Goal: Task Accomplishment & Management: Use online tool/utility

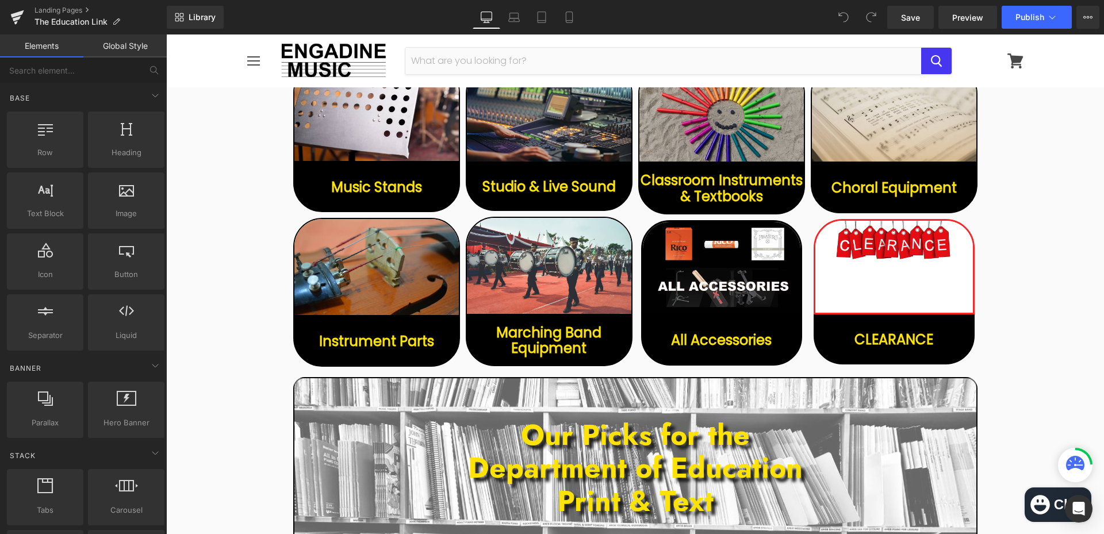
scroll to position [747, 0]
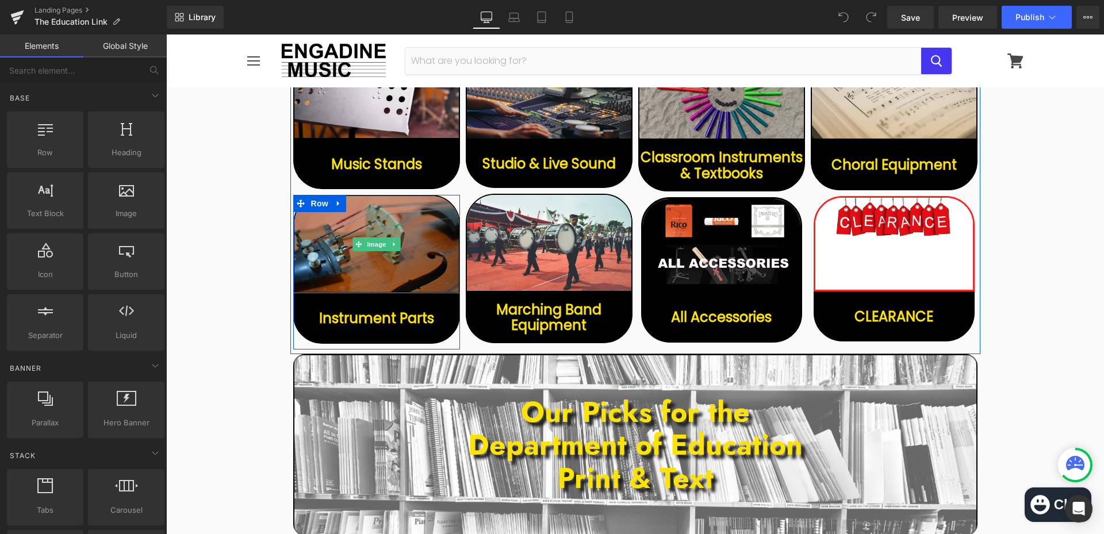
click at [425, 217] on img at bounding box center [376, 244] width 167 height 98
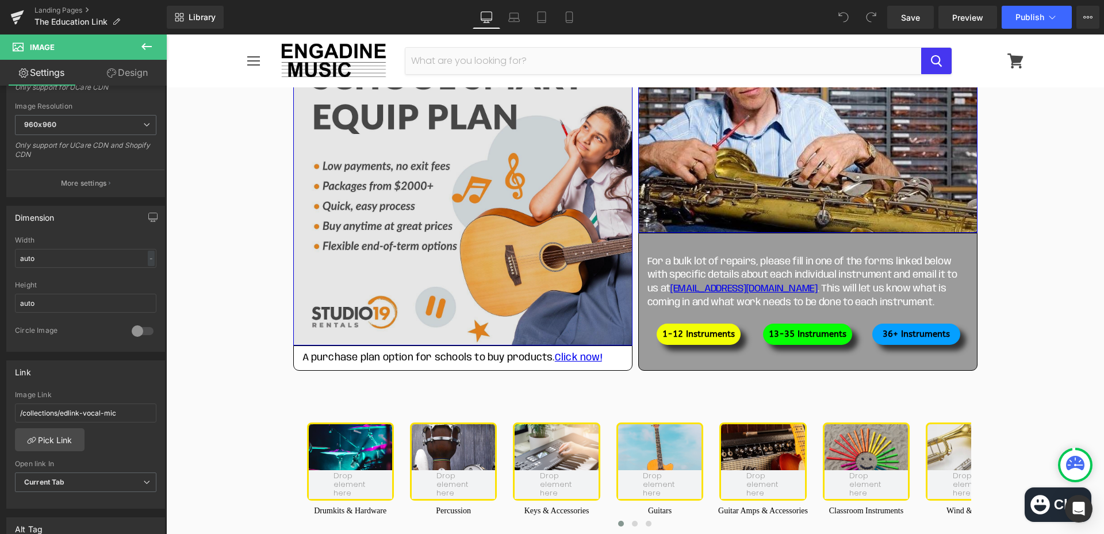
scroll to position [1610, 0]
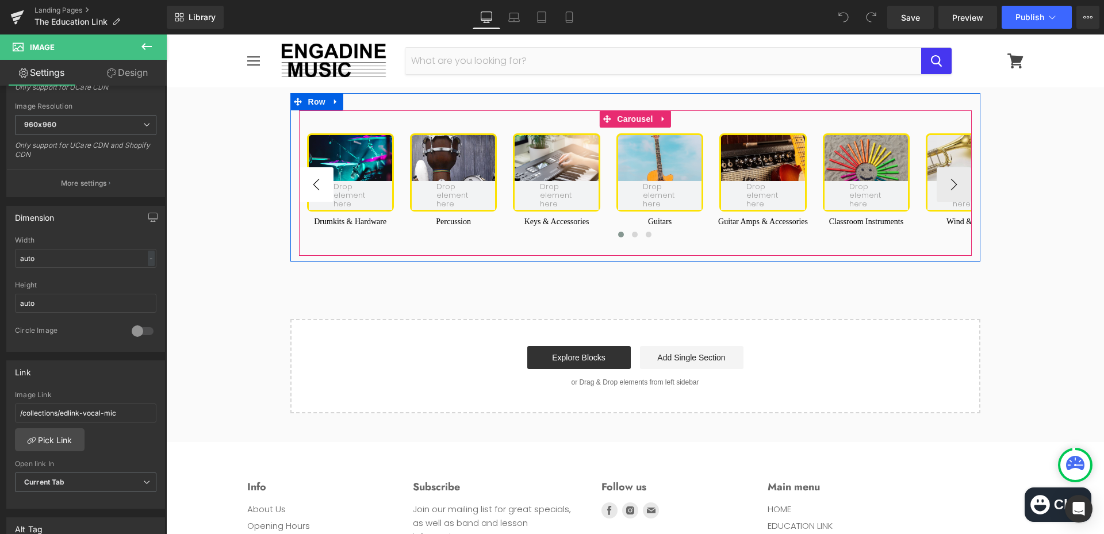
click at [316, 182] on button "‹" at bounding box center [316, 184] width 34 height 34
click at [954, 183] on button "›" at bounding box center [954, 184] width 34 height 34
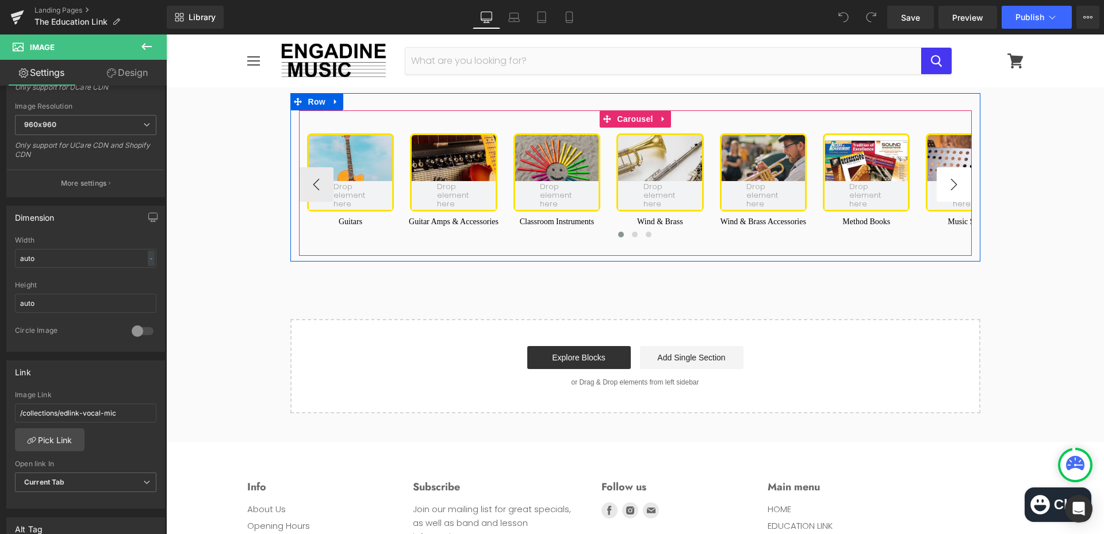
click at [954, 183] on button "›" at bounding box center [954, 184] width 34 height 34
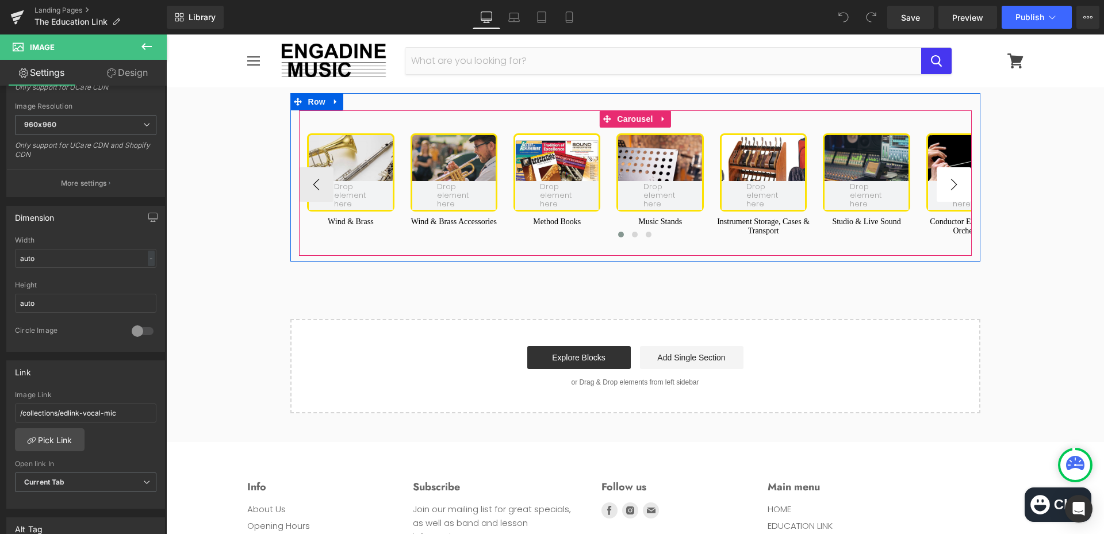
click at [954, 183] on button "›" at bounding box center [954, 184] width 34 height 34
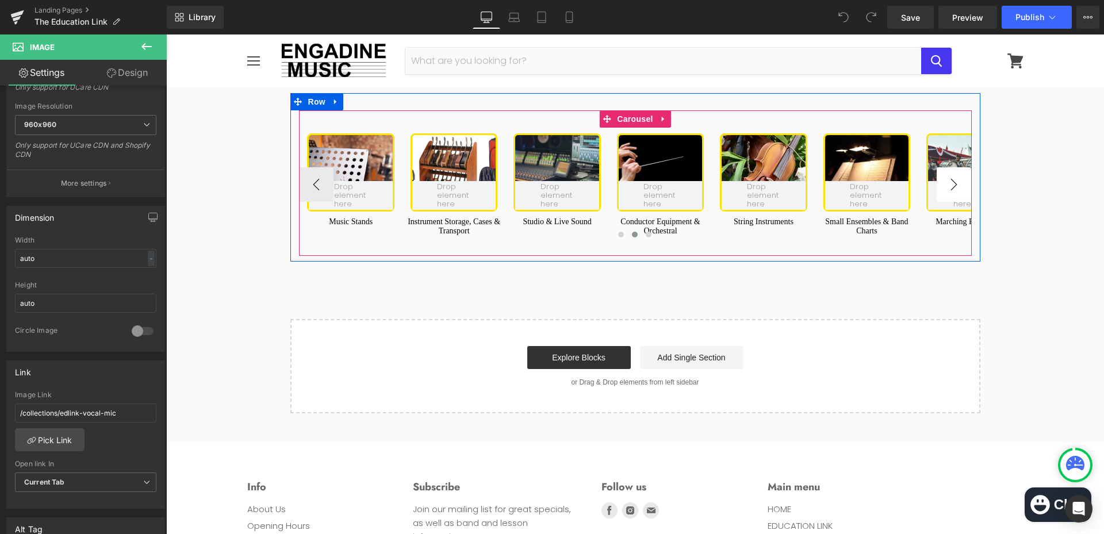
click at [954, 183] on button "›" at bounding box center [954, 184] width 34 height 34
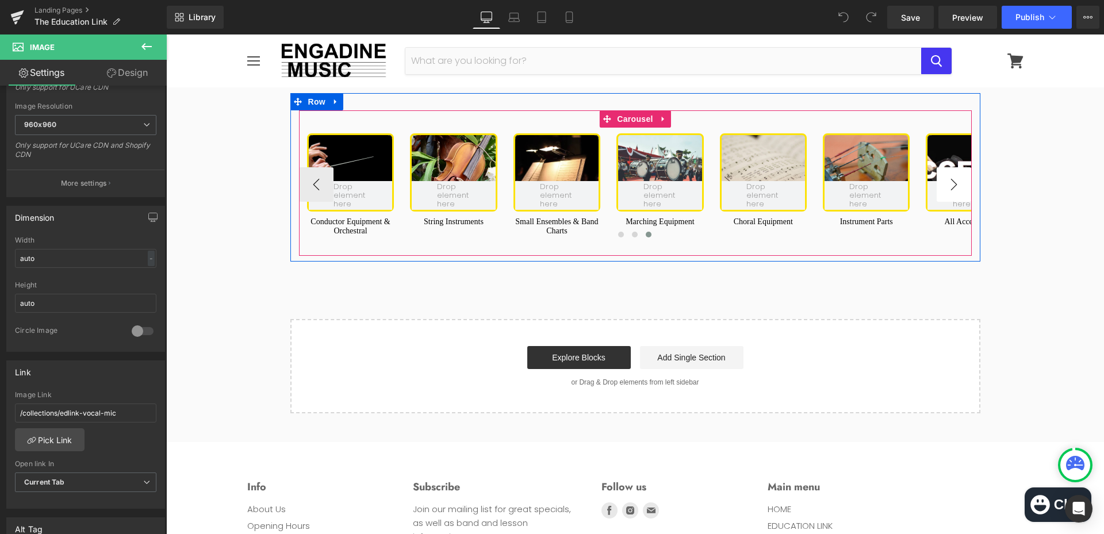
click at [954, 183] on button "›" at bounding box center [954, 184] width 34 height 34
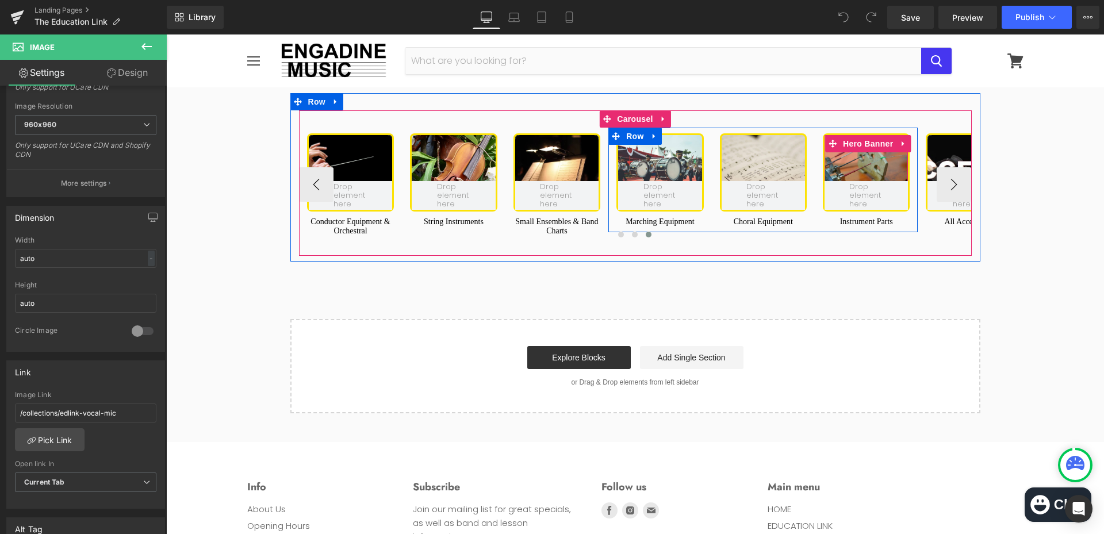
click at [849, 163] on div at bounding box center [865, 172] width 83 height 75
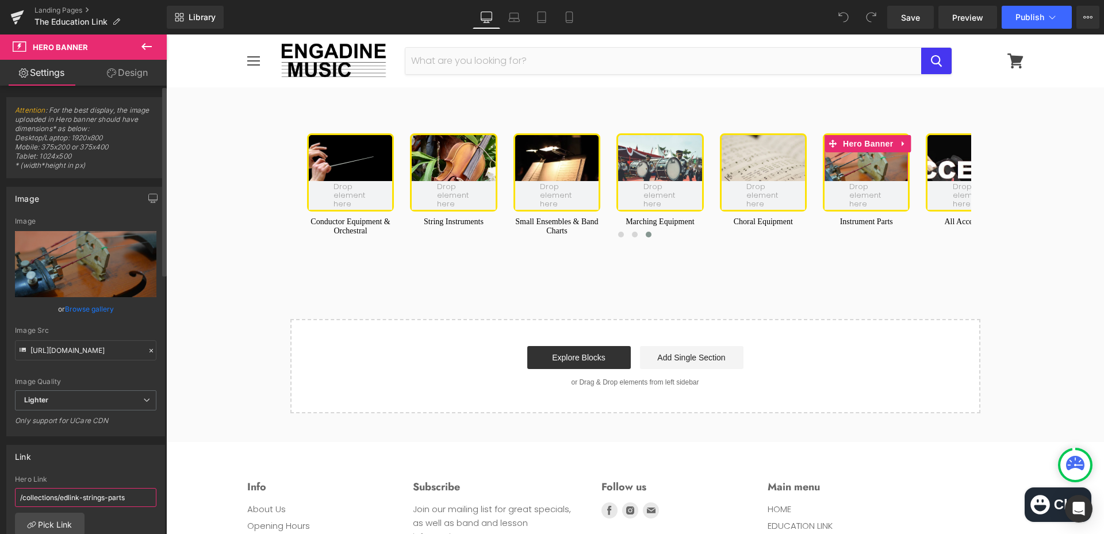
drag, startPoint x: 124, startPoint y: 496, endPoint x: 0, endPoint y: 488, distance: 124.5
click at [0, 488] on div "Link /collections/edlink-strings-parts Hero Link /collections/edlink-strings-pa…" at bounding box center [86, 515] width 172 height 158
paste input "/collections/edlink-strings-parts"
type input "/collections/edlink-strings-parts"
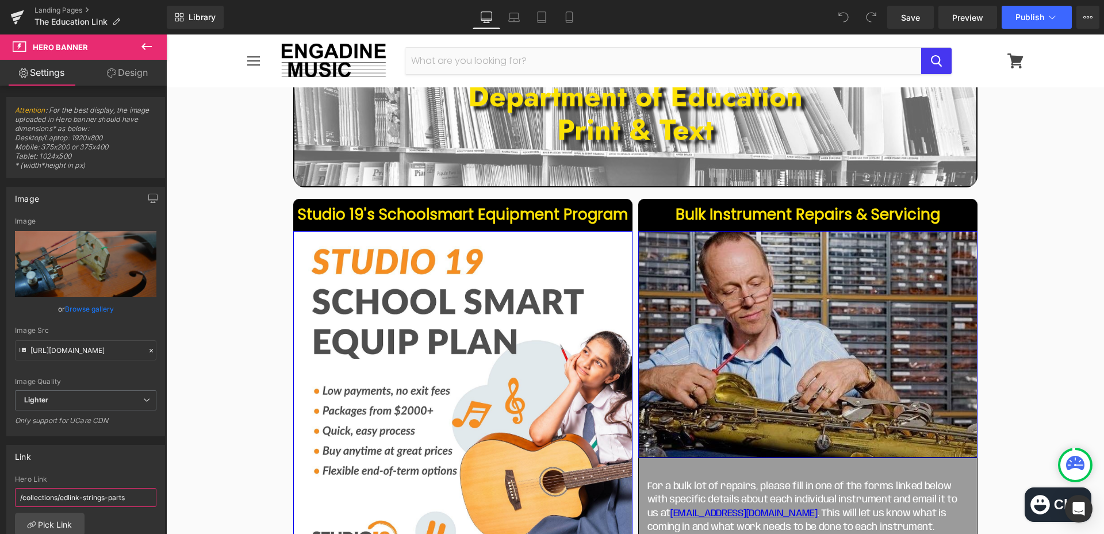
scroll to position [805, 0]
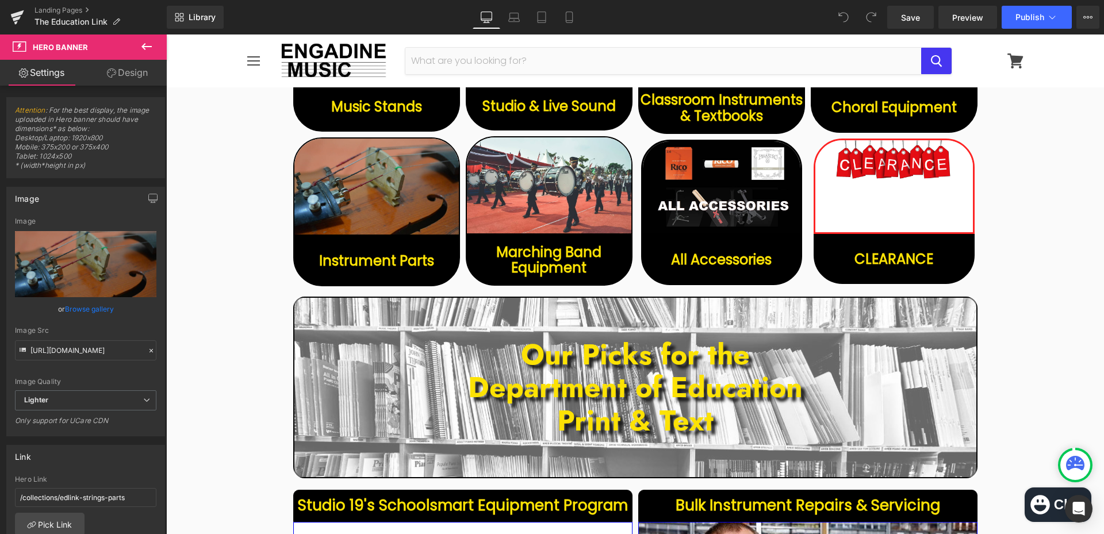
click at [417, 195] on img at bounding box center [376, 186] width 167 height 98
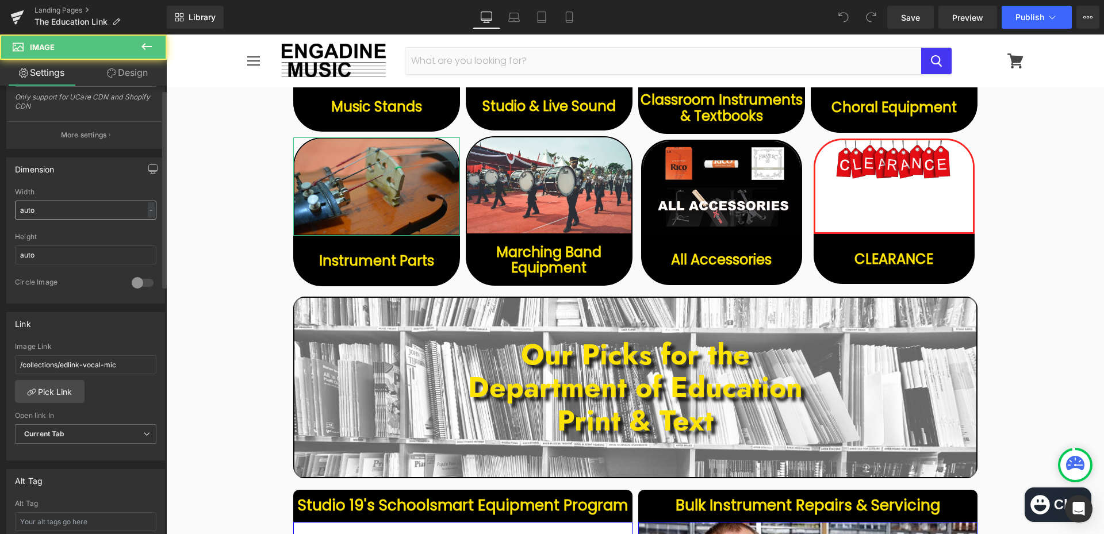
scroll to position [287, 0]
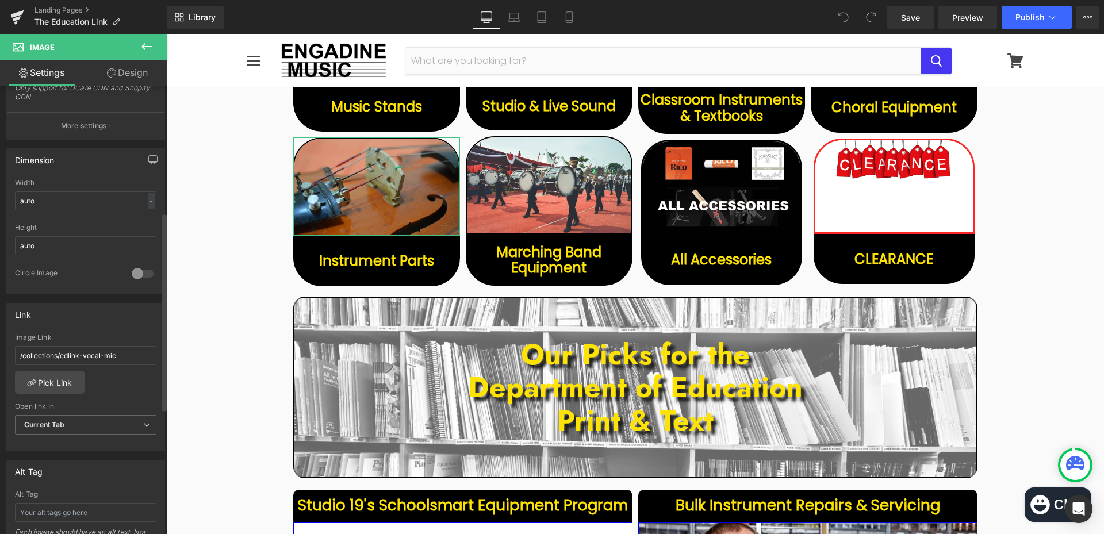
drag, startPoint x: 123, startPoint y: 355, endPoint x: 0, endPoint y: 355, distance: 123.0
click at [0, 355] on div "Link /collections/edlink-vocal-mic Image Link /collections/edlink-vocal-mic Pic…" at bounding box center [86, 373] width 172 height 158
type input "/collections/edlink-strings-parts"
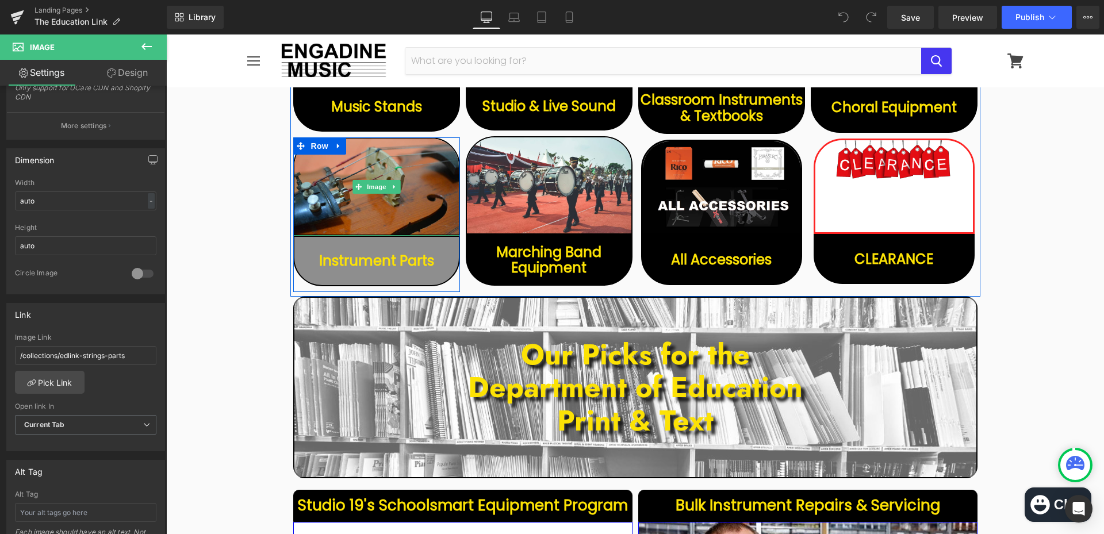
click at [421, 263] on span "Instrument Parts" at bounding box center [376, 261] width 115 height 16
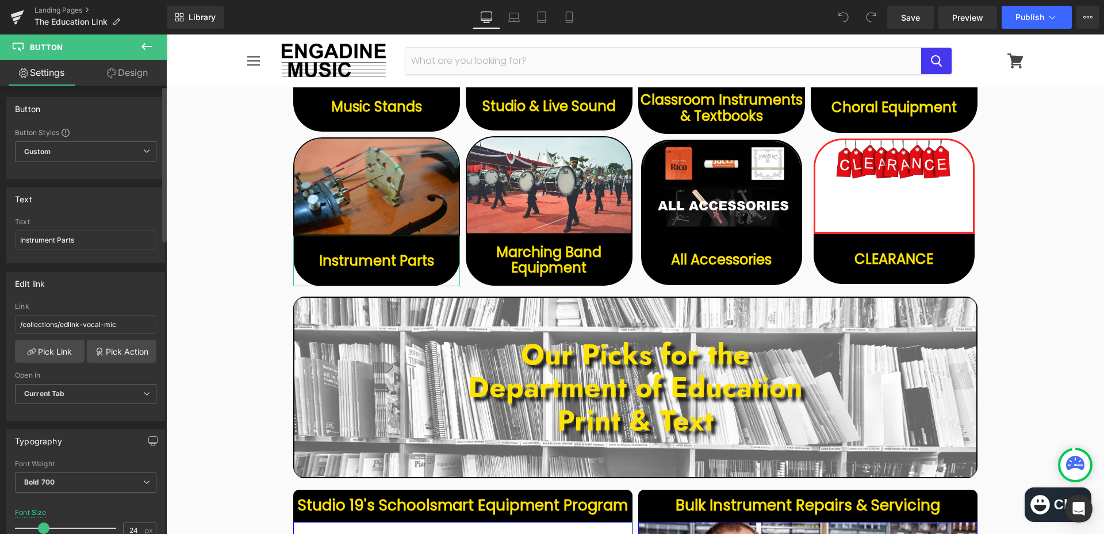
drag, startPoint x: 127, startPoint y: 327, endPoint x: 1, endPoint y: 325, distance: 126.5
click at [0, 325] on div "Edit link /collections/edlink-vocal-mic Link /collections/edlink-vocal-mic Pick…" at bounding box center [86, 342] width 172 height 158
type input "/collections/edlink-strings-parts"
click at [927, 22] on link "Save" at bounding box center [910, 17] width 47 height 23
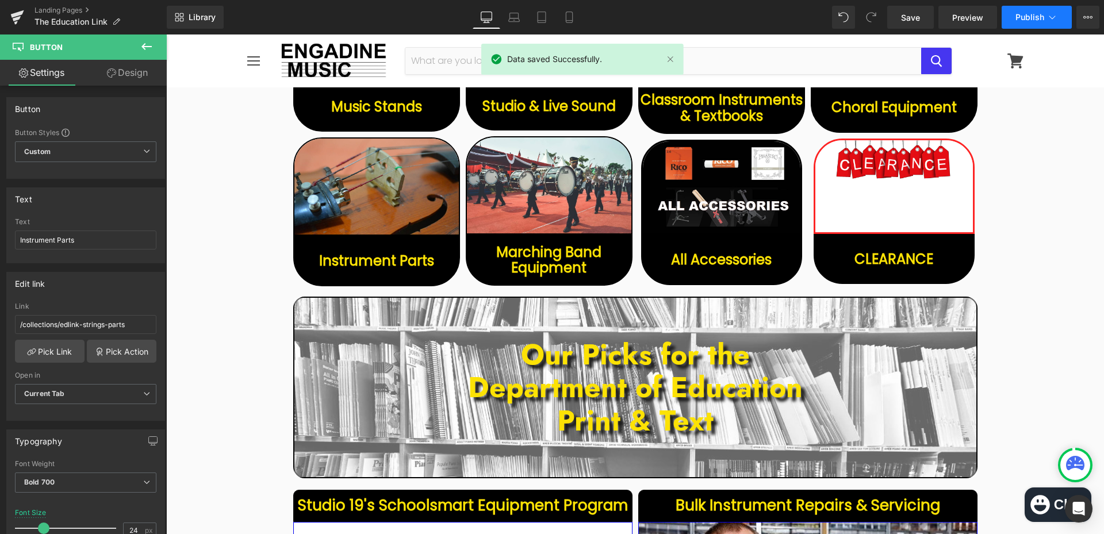
click at [1029, 11] on button "Publish" at bounding box center [1037, 17] width 70 height 23
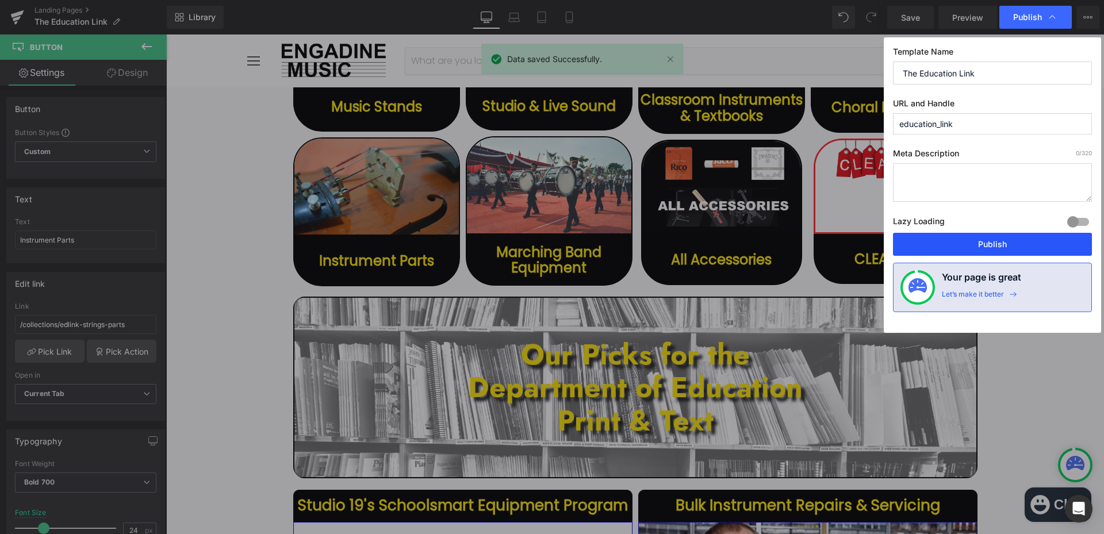
click at [958, 248] on button "Publish" at bounding box center [992, 244] width 199 height 23
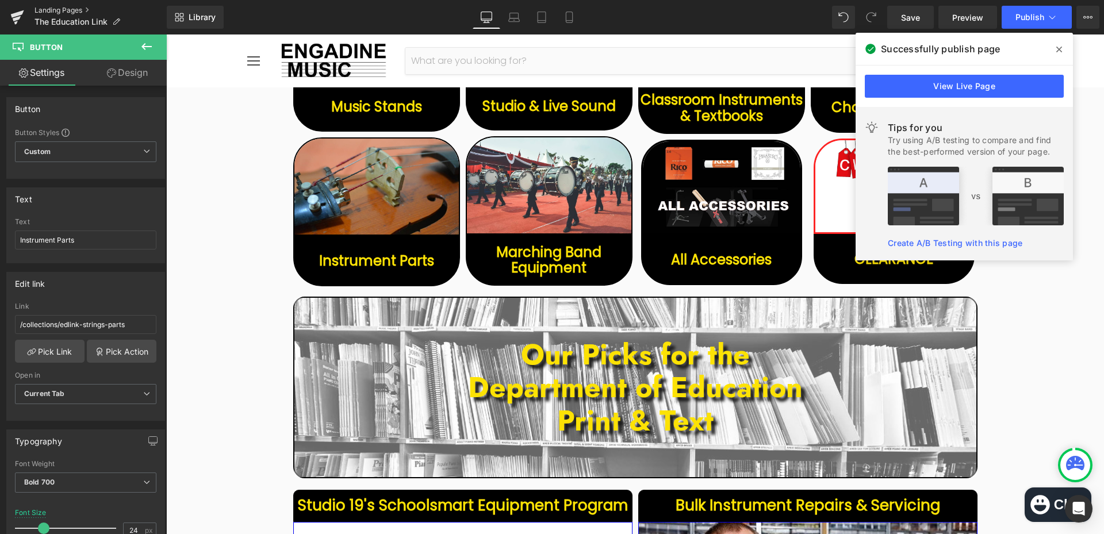
click at [68, 13] on link "Landing Pages" at bounding box center [100, 10] width 132 height 9
